Goal: Transaction & Acquisition: Obtain resource

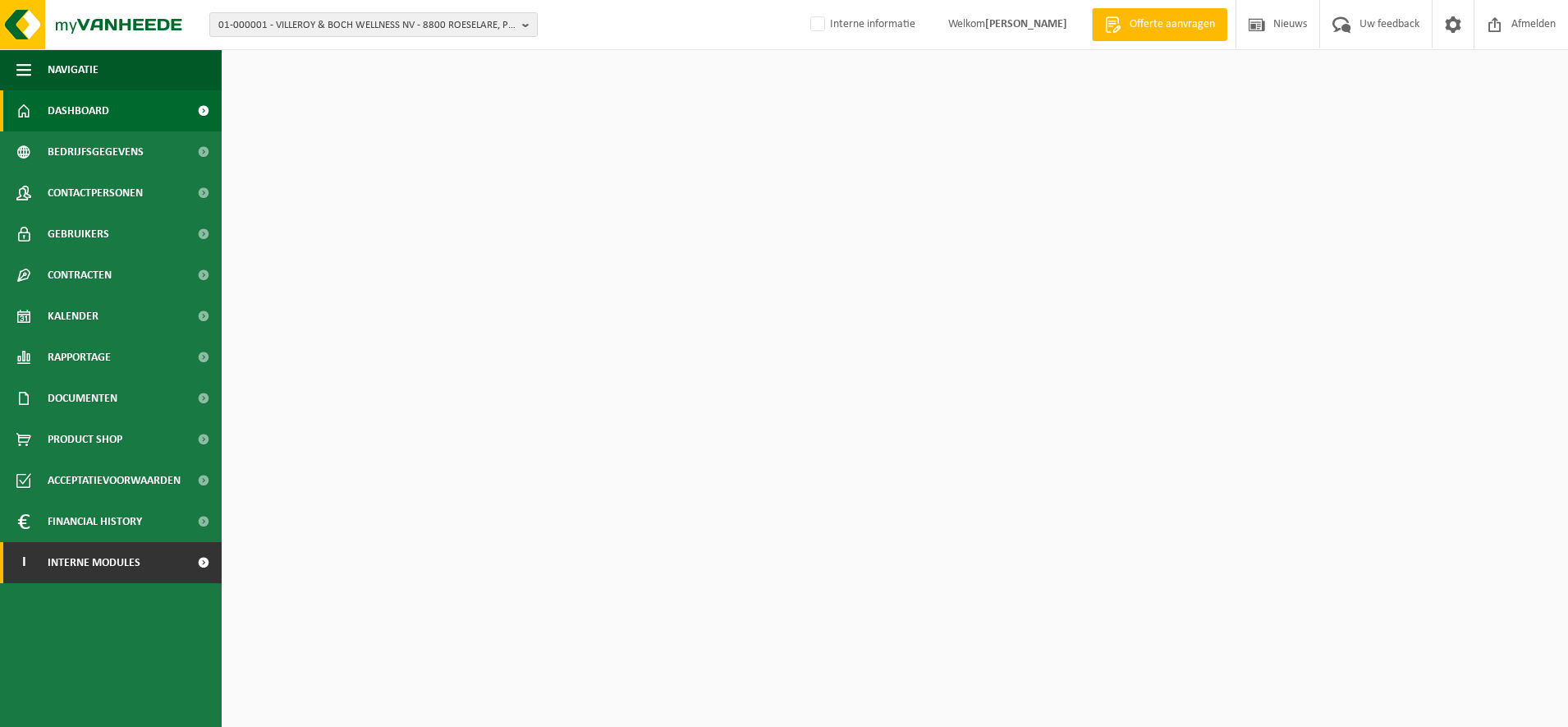
click at [187, 563] on span at bounding box center [203, 563] width 37 height 41
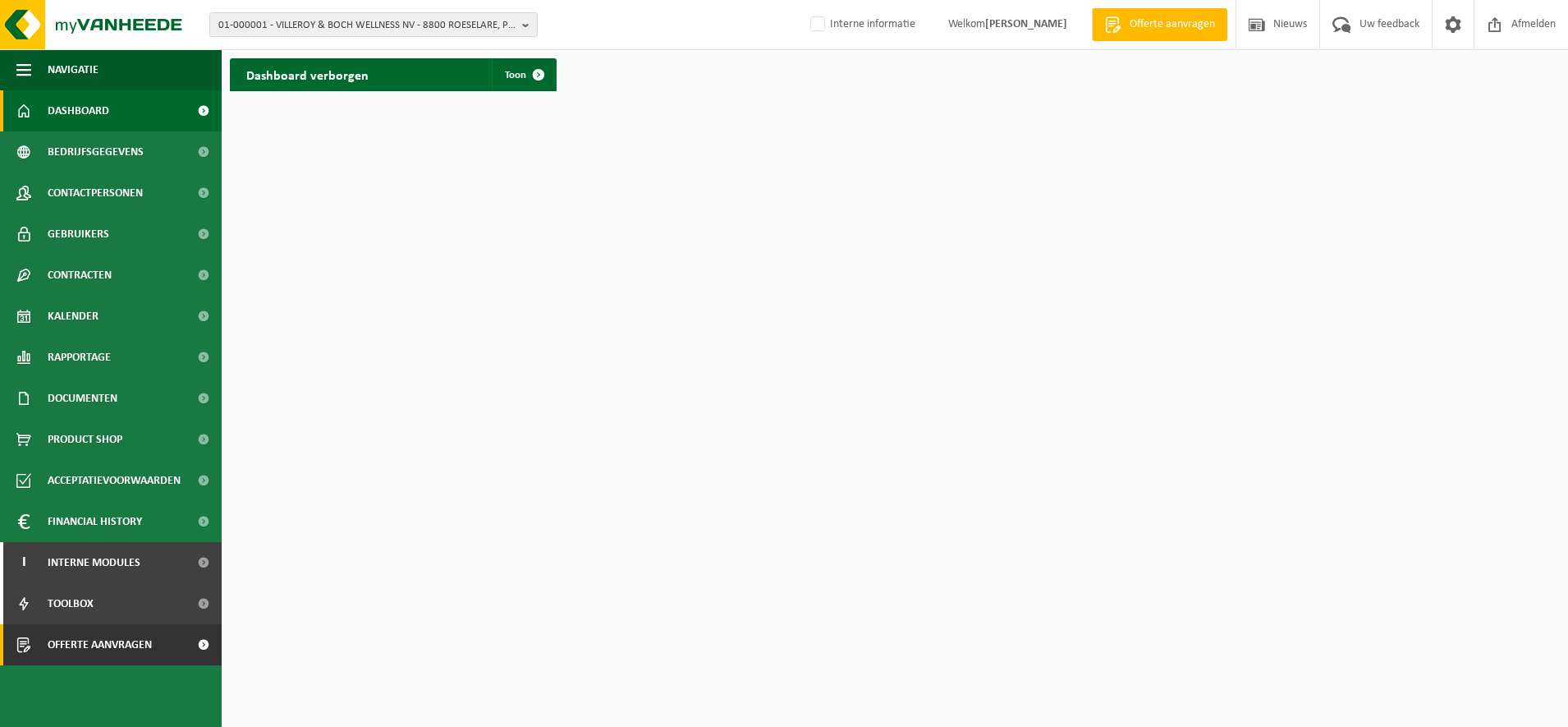
click at [145, 653] on span "Offerte aanvragen" at bounding box center [99, 645] width 104 height 41
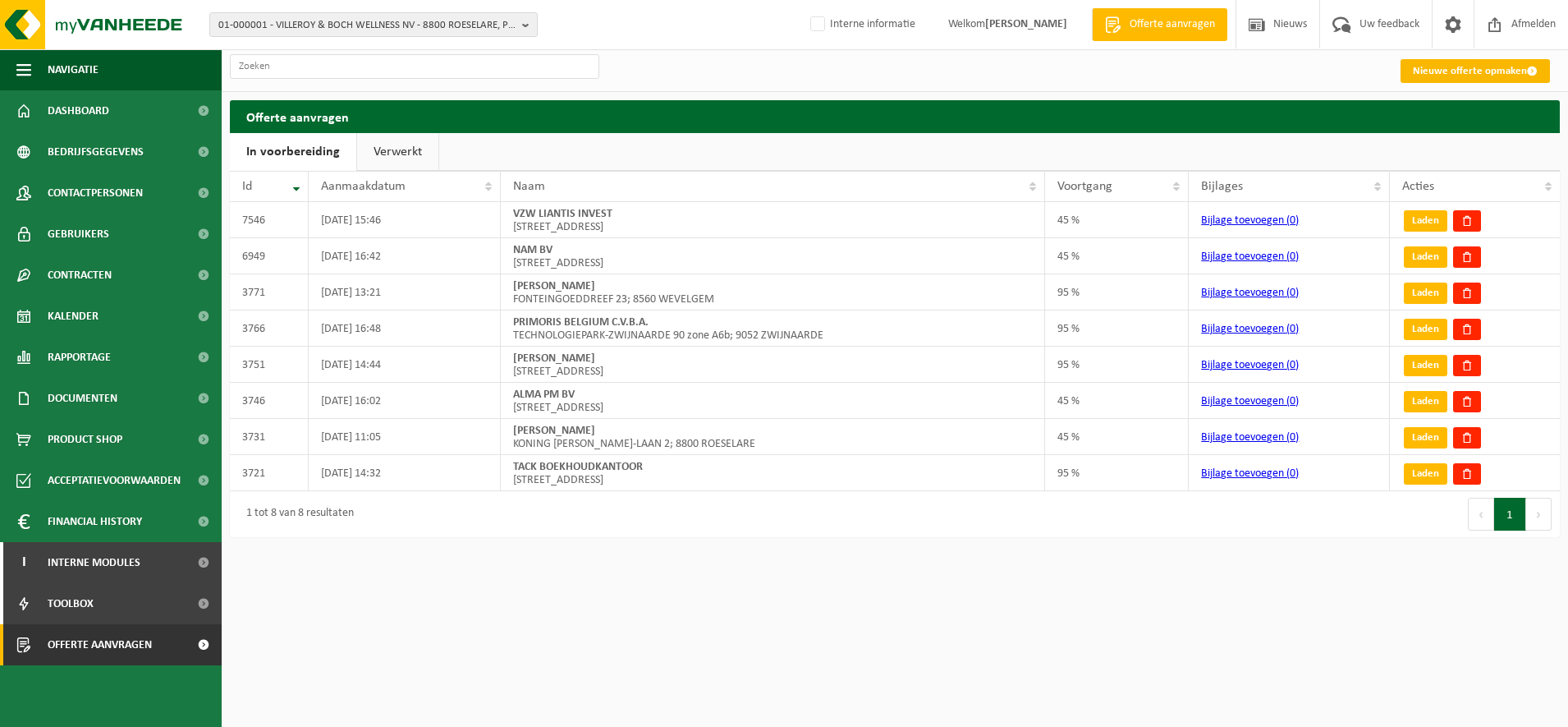
click at [1424, 67] on link "Nieuwe offerte opmaken" at bounding box center [1475, 72] width 149 height 24
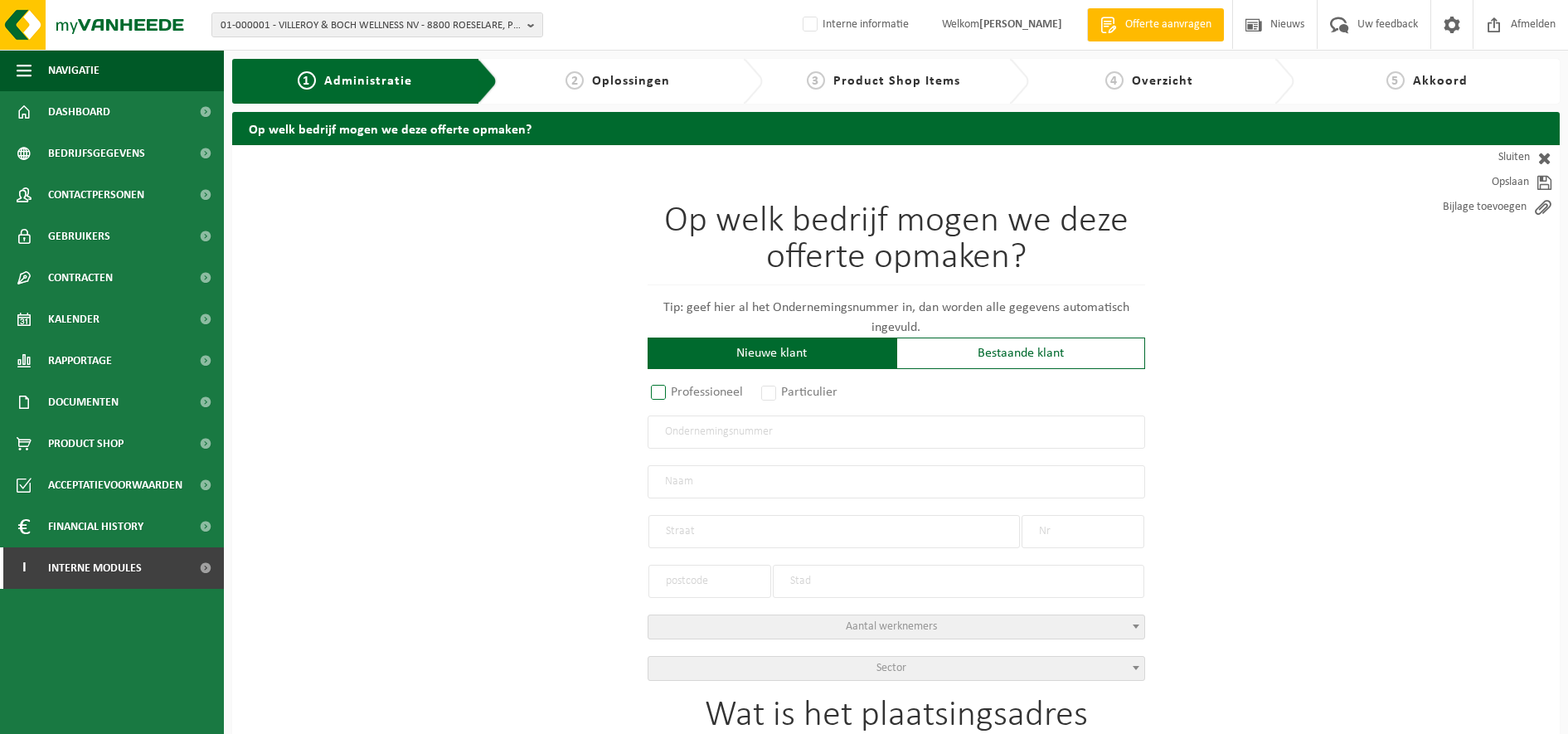
drag, startPoint x: 649, startPoint y: 387, endPoint x: 658, endPoint y: 390, distance: 9.5
click at [658, 390] on label "Professioneel" at bounding box center [697, 392] width 100 height 24
click at [675, 390] on input "Professioneel" at bounding box center [680, 394] width 10 height 10
radio input "true"
click at [689, 427] on input "text" at bounding box center [896, 432] width 497 height 33
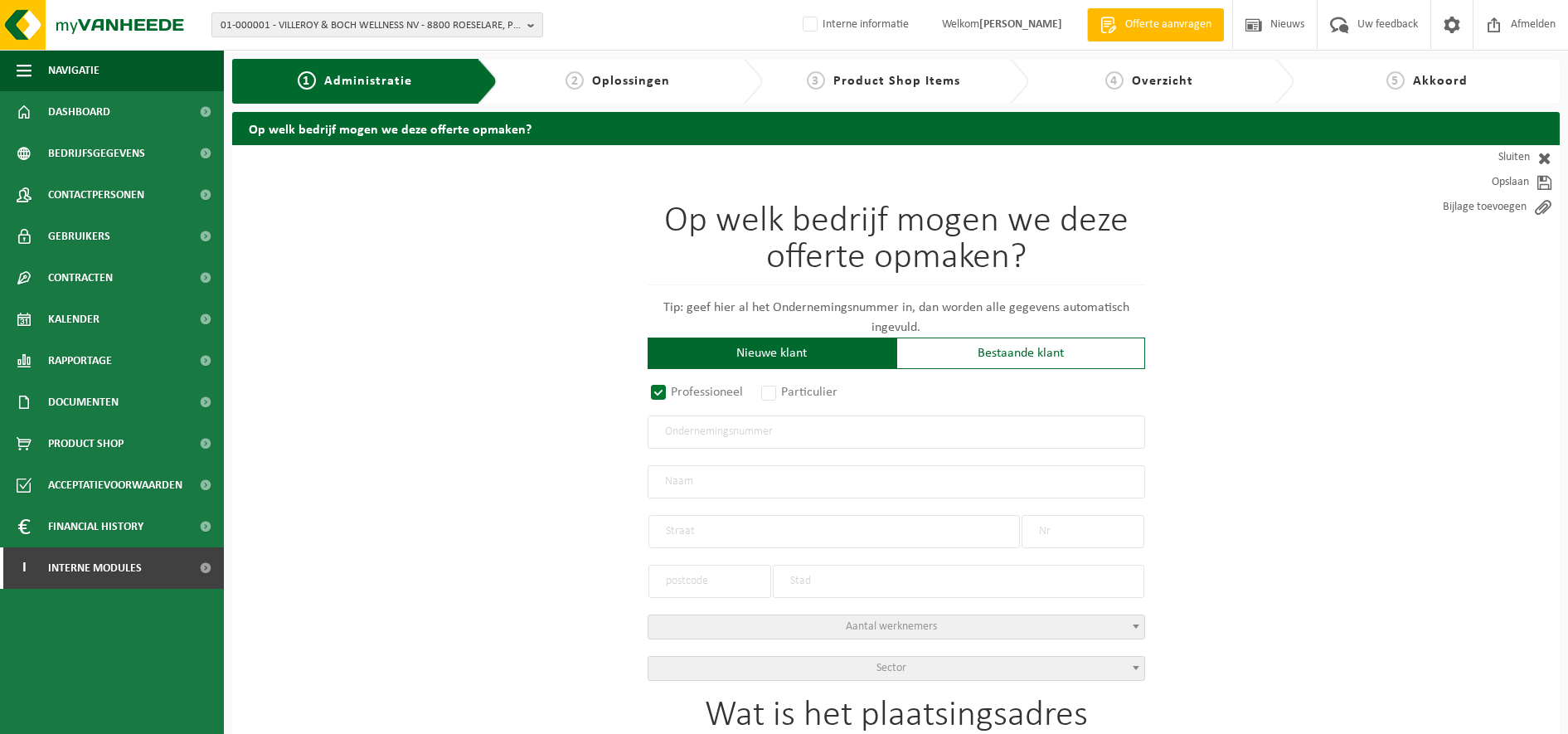
click at [406, 27] on span "01-000001 - VILLEROY & BOCH WELLNESS NV - 8800 ROESELARE, POPULIERSTRAAT 1" at bounding box center [370, 25] width 300 height 25
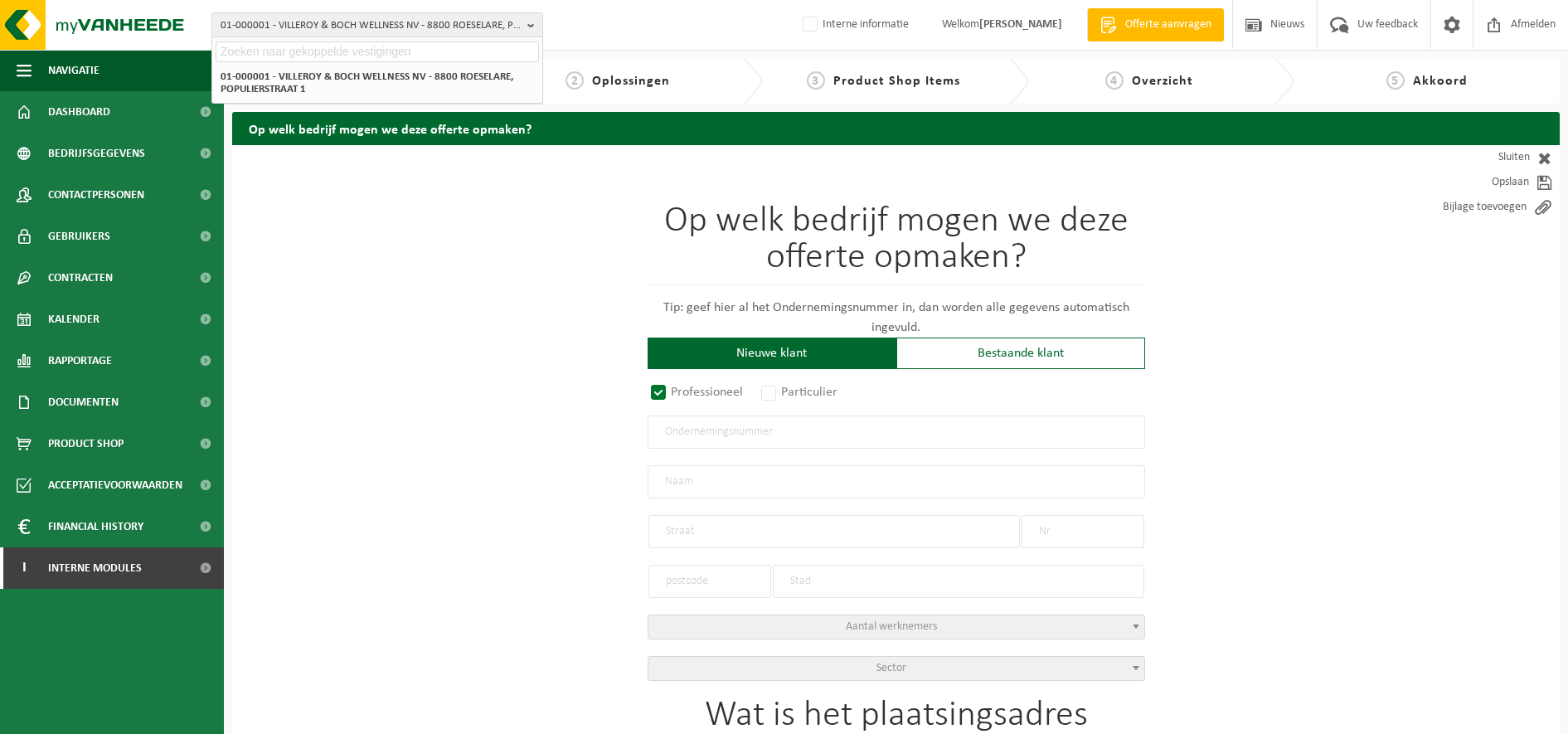
click at [338, 52] on input "text" at bounding box center [377, 52] width 323 height 21
paste input "10-863874"
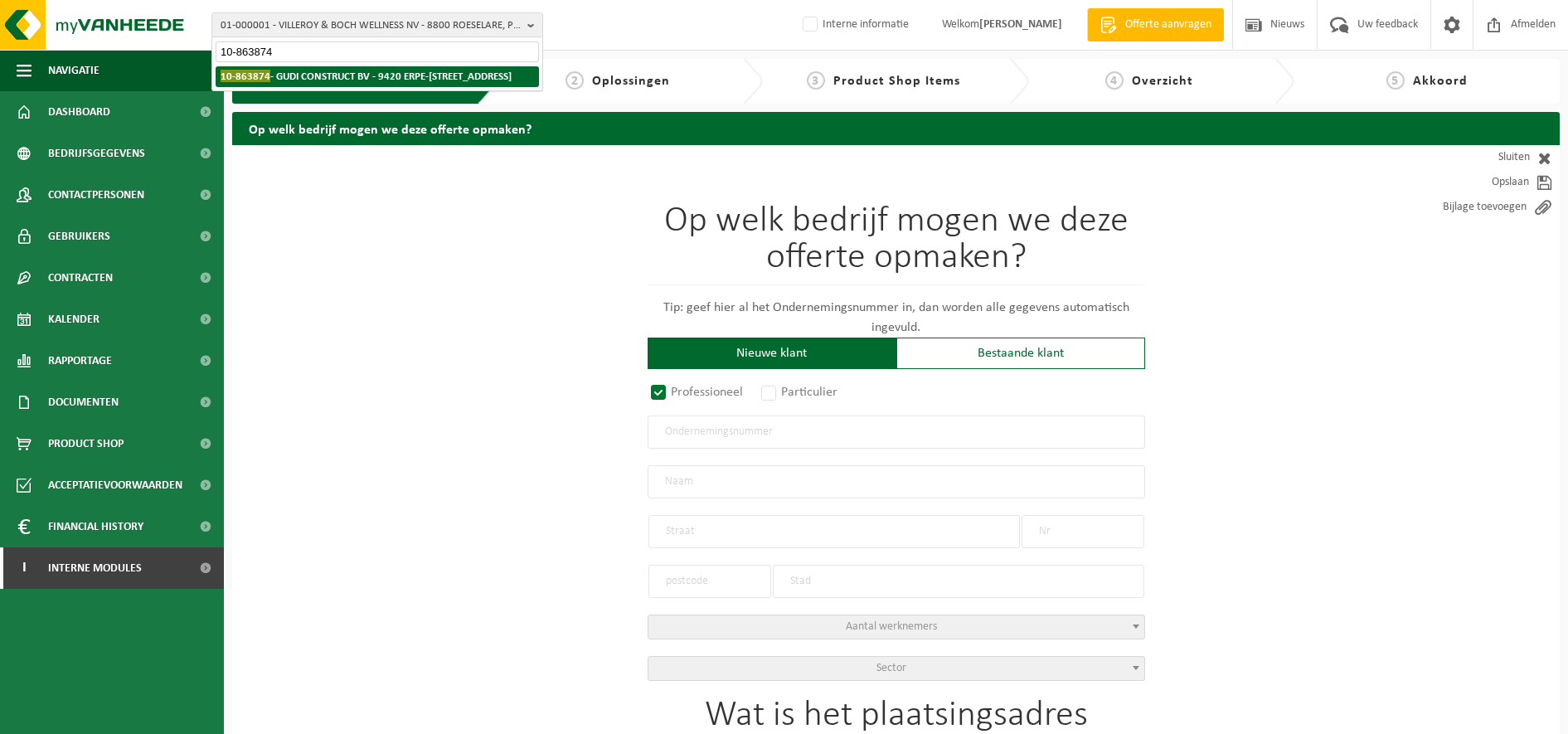
type input "10-863874"
click at [325, 87] on li "10-863874 - GUDI CONSTRUCT BV - 9420 ERPE-MERE, EVENBROEKVELD 11" at bounding box center [377, 77] width 323 height 21
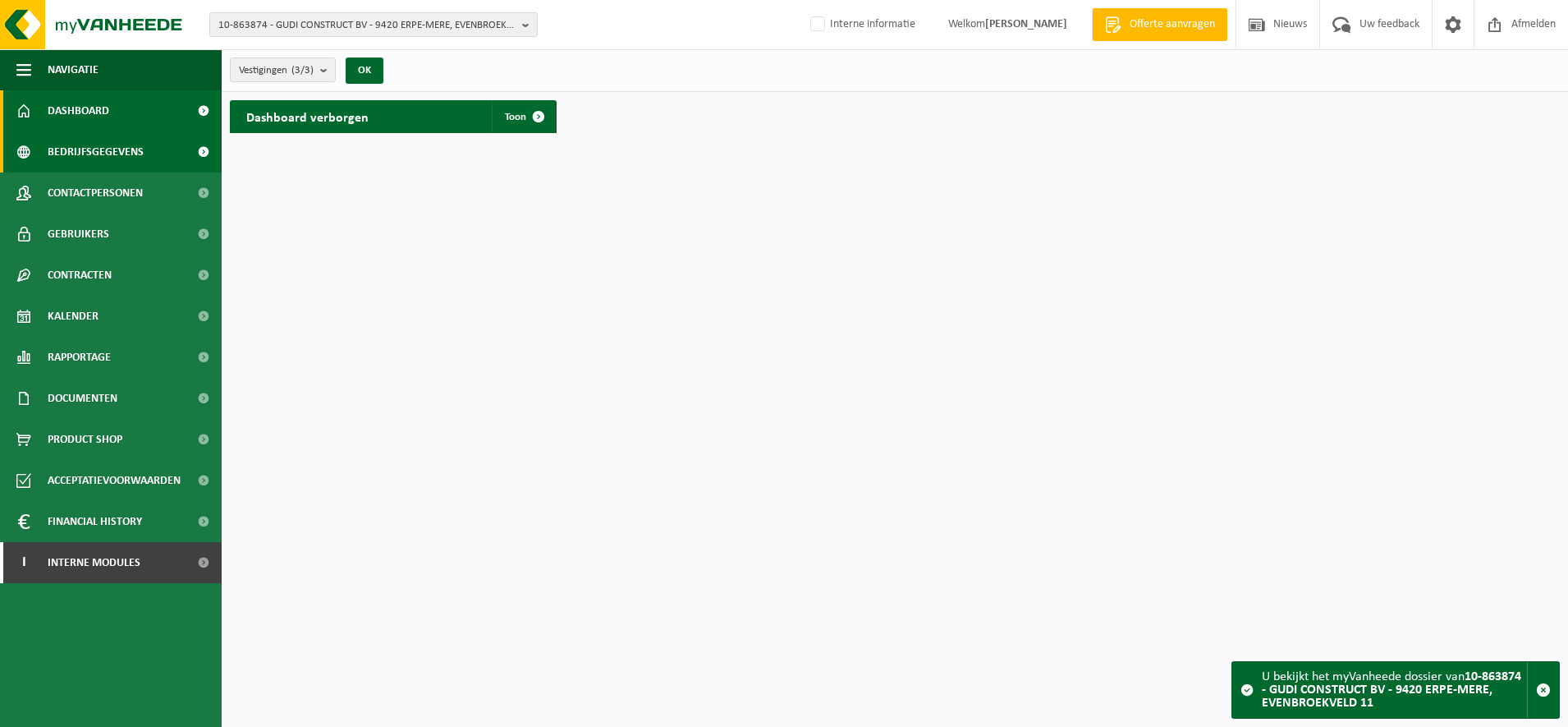
click at [151, 154] on link "Bedrijfsgegevens" at bounding box center [110, 152] width 222 height 41
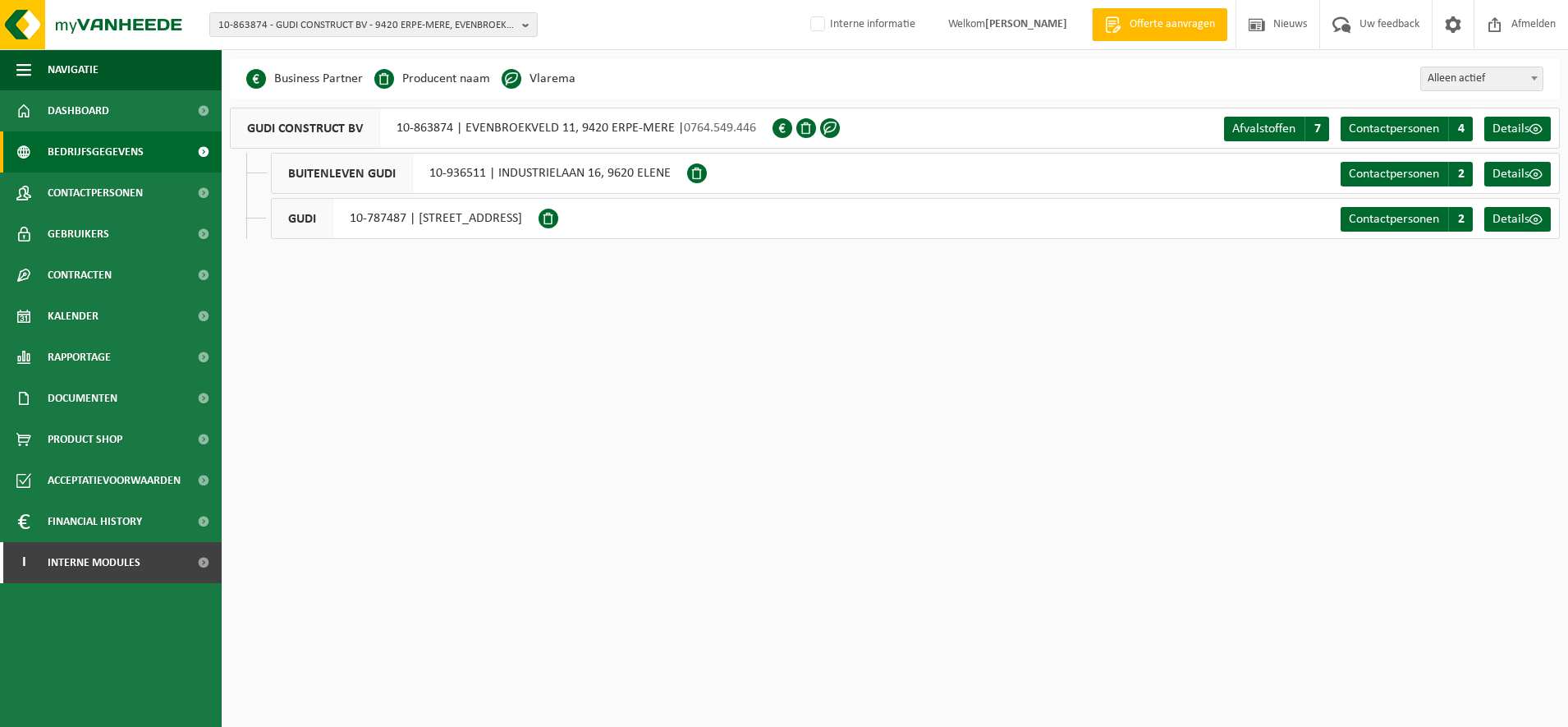
click at [580, 468] on html "10-863874 - GUDI CONSTRUCT BV - 9420 ERPE-MERE, EVENBROEKVELD 11 10-863874 - GU…" at bounding box center [784, 363] width 1568 height 727
